Goal: Task Accomplishment & Management: Manage account settings

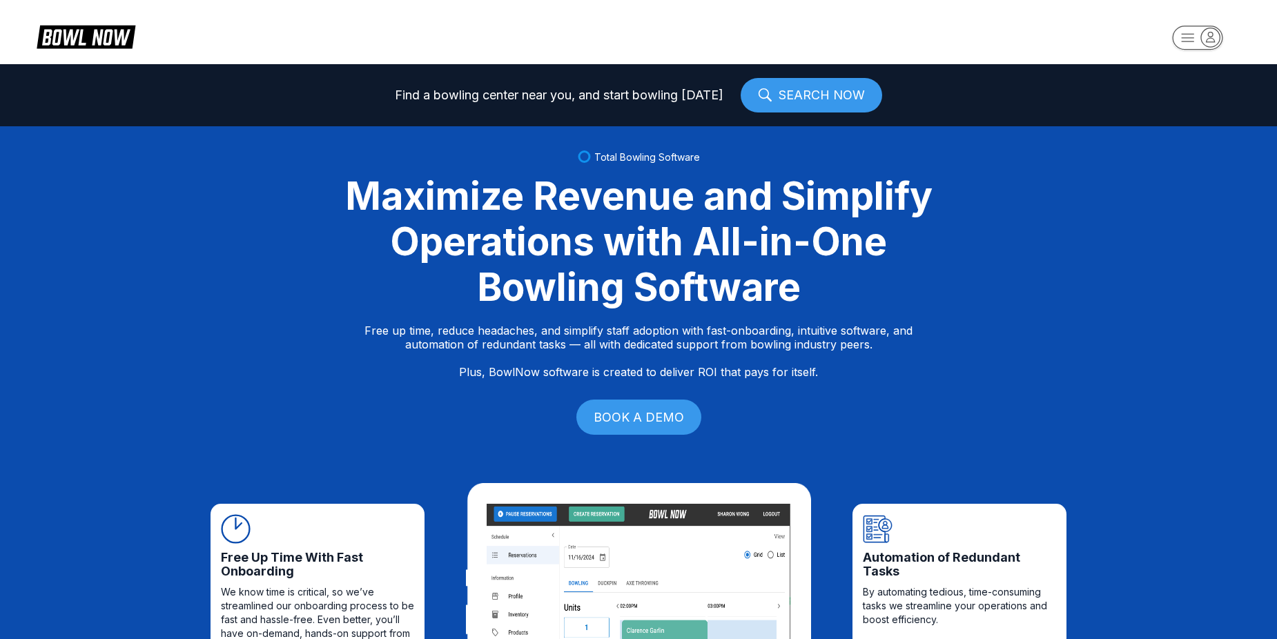
click at [1179, 38] on rect "button" at bounding box center [1197, 38] width 50 height 24
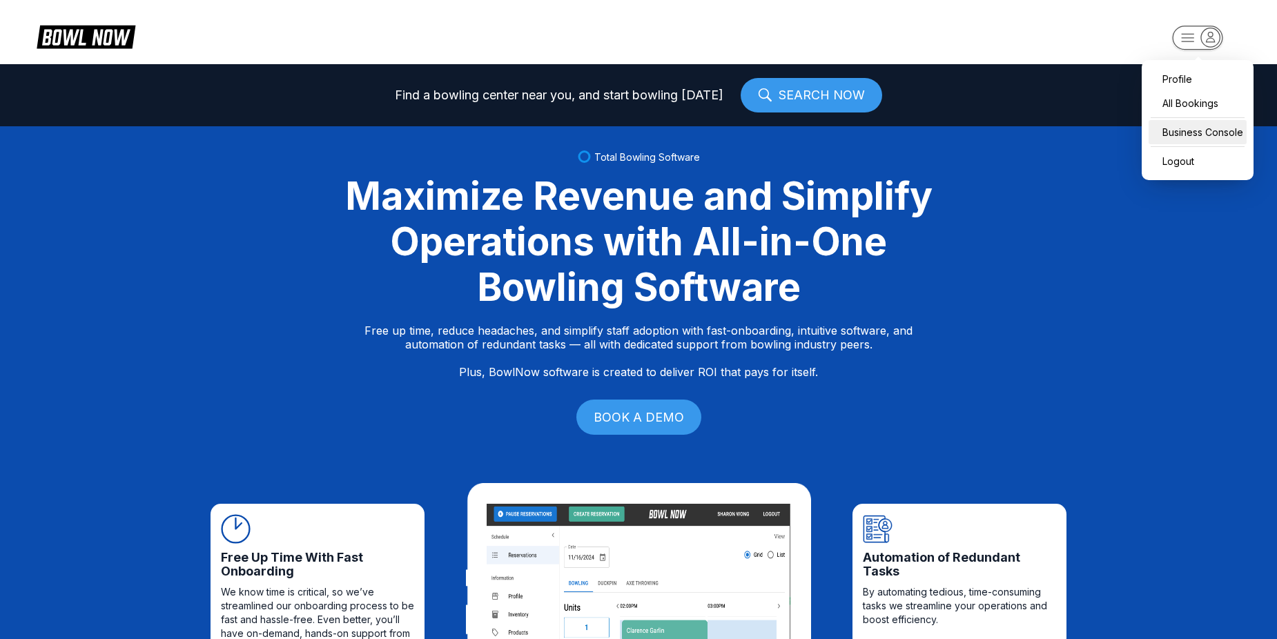
click at [1215, 142] on div "Business Console" at bounding box center [1197, 132] width 98 height 24
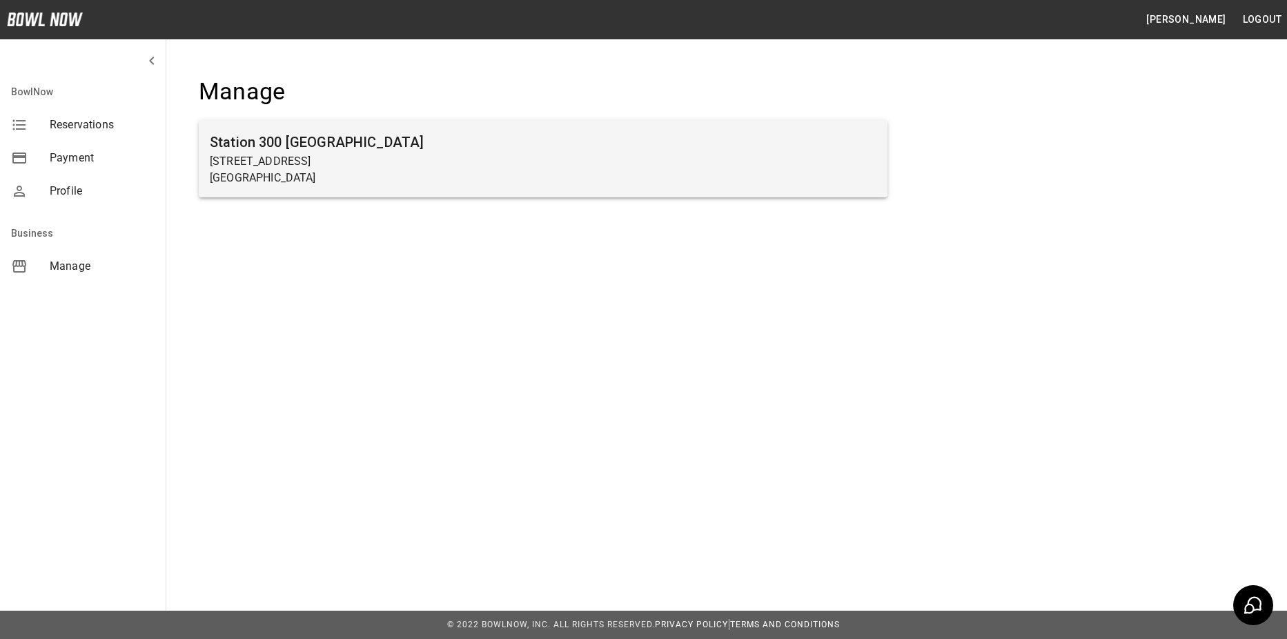
click at [541, 174] on p "[GEOGRAPHIC_DATA]" at bounding box center [543, 178] width 667 height 17
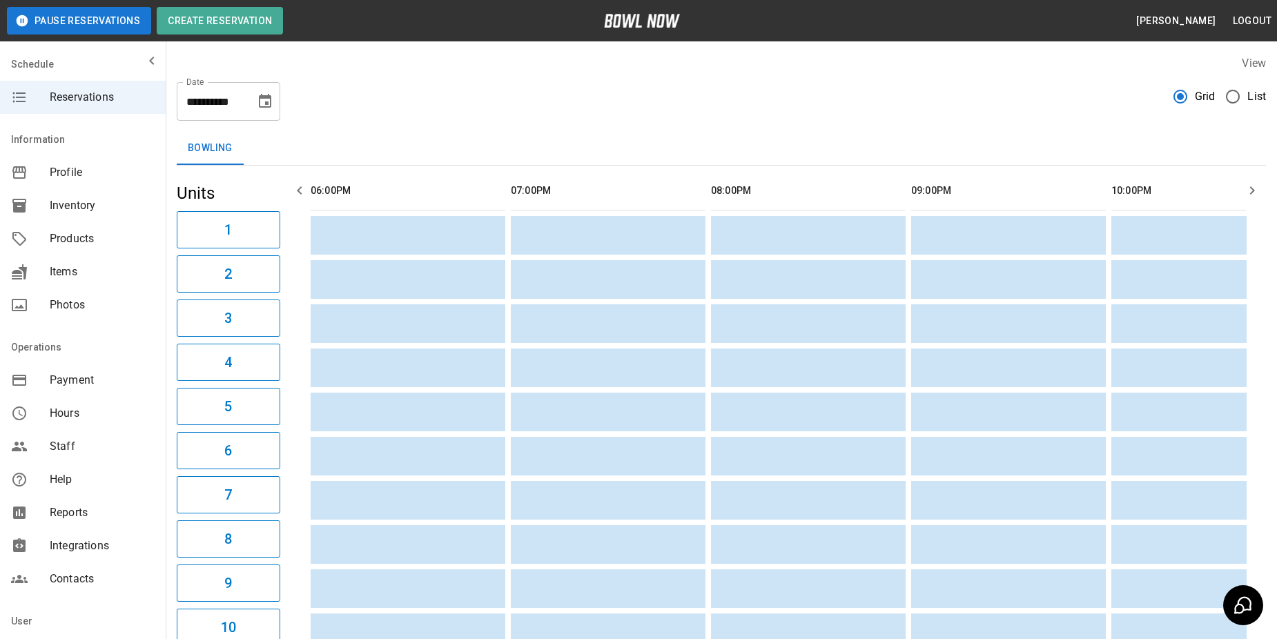
scroll to position [0, 1601]
